Goal: Task Accomplishment & Management: Manage account settings

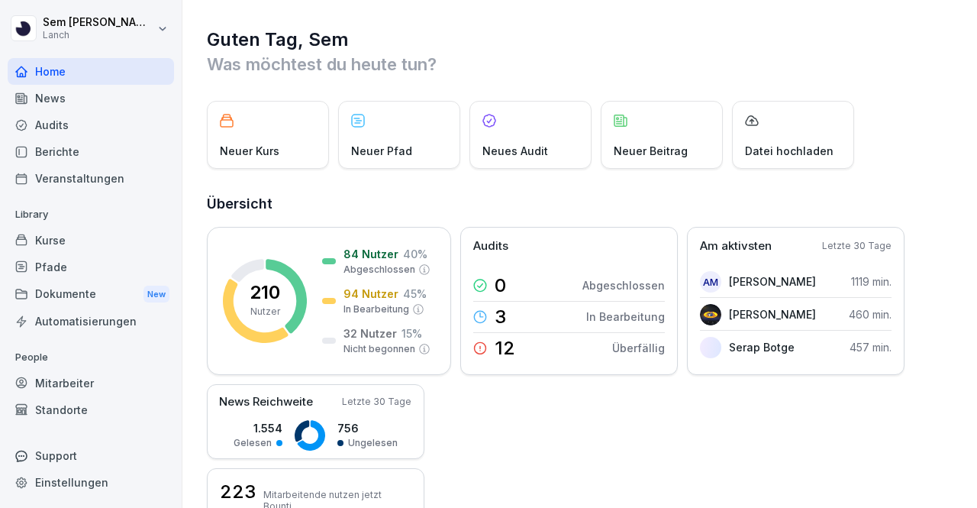
click at [84, 379] on div "Mitarbeiter" at bounding box center [91, 383] width 166 height 27
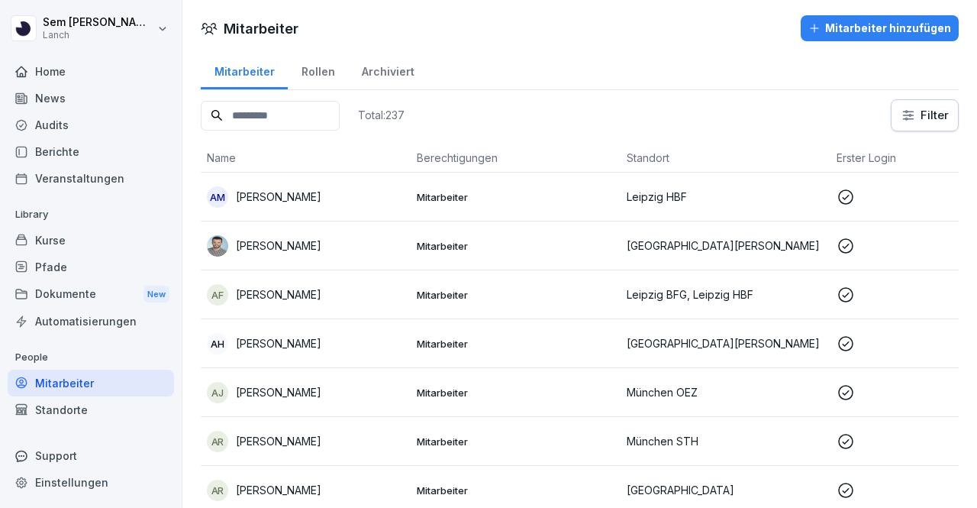
click at [280, 114] on input at bounding box center [270, 116] width 139 height 30
type input "****"
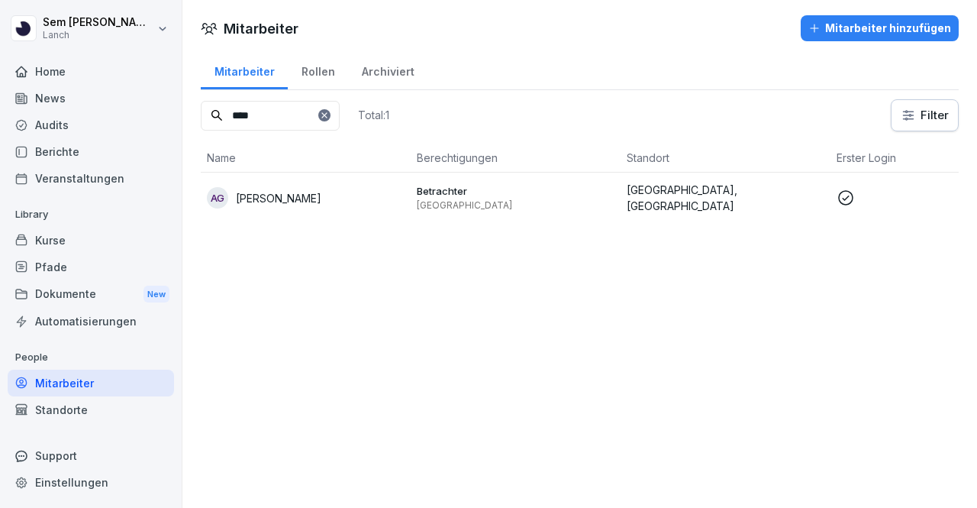
click at [852, 193] on icon at bounding box center [845, 197] width 15 height 15
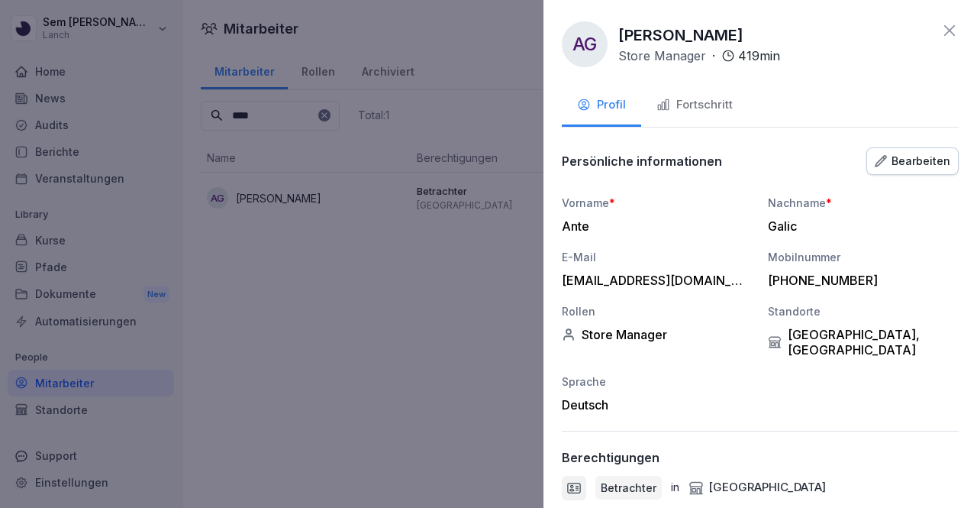
click at [898, 166] on div "Bearbeiten" at bounding box center [913, 161] width 76 height 17
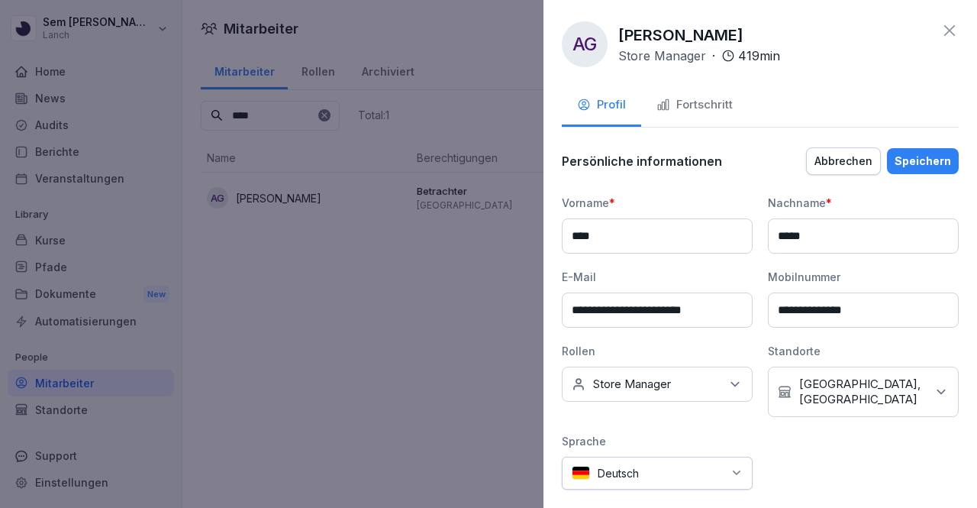
scroll to position [239, 0]
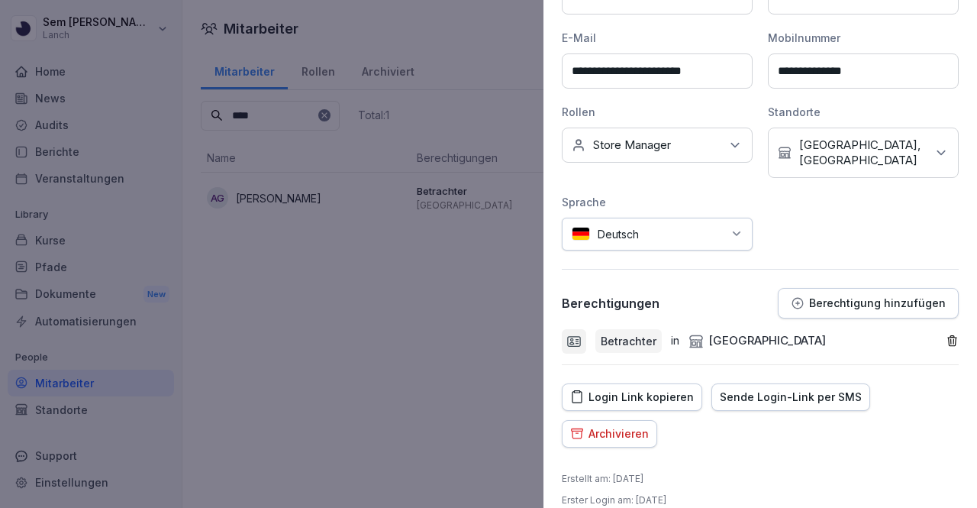
click at [854, 297] on p "Berechtigung hinzufügen" at bounding box center [877, 303] width 137 height 12
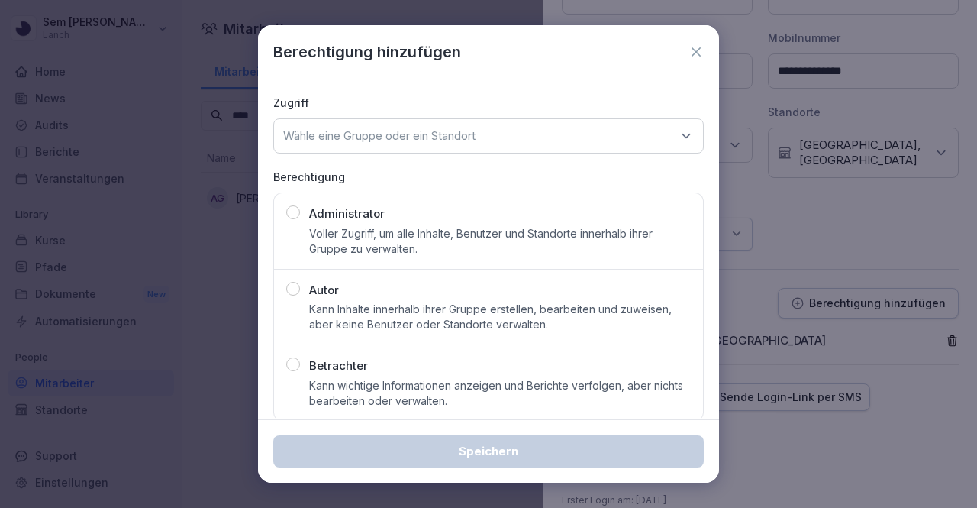
scroll to position [15, 0]
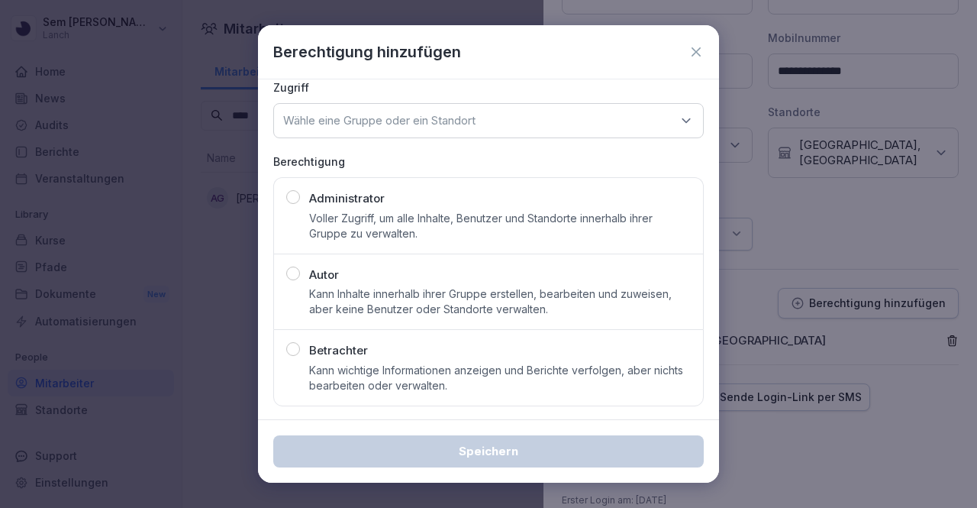
click at [484, 373] on p "Kann wichtige Informationen anzeigen und Berichte verfolgen, aber nichts bearbe…" at bounding box center [500, 378] width 382 height 31
click at [689, 56] on icon at bounding box center [696, 51] width 15 height 15
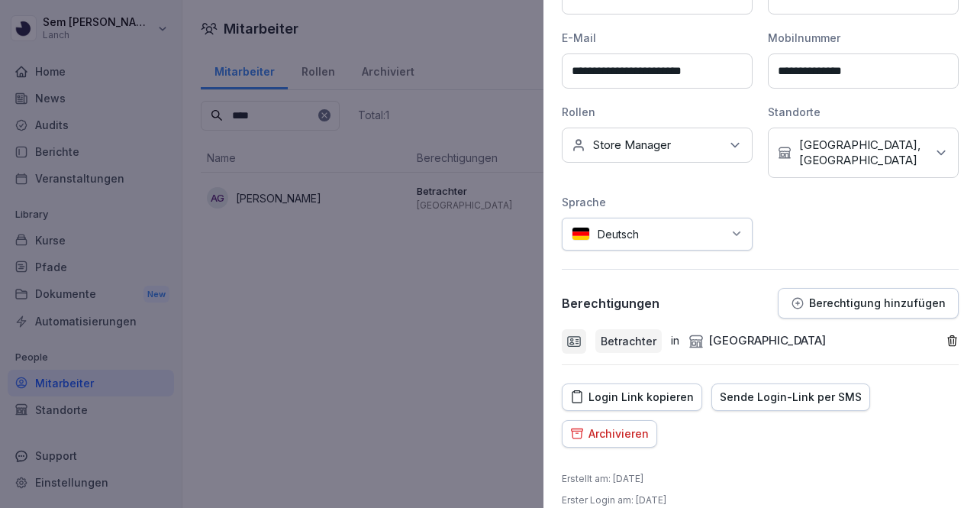
scroll to position [0, 0]
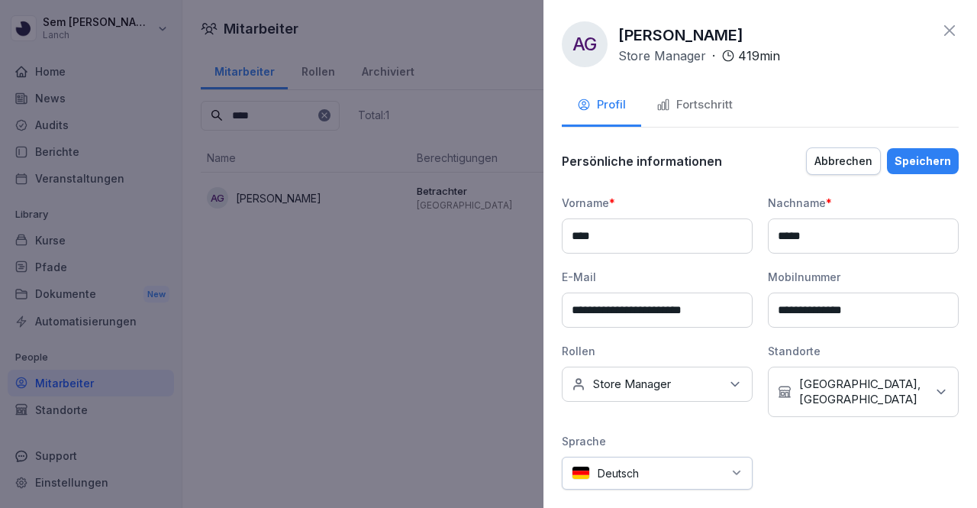
click at [941, 33] on icon at bounding box center [950, 30] width 18 height 18
